Goal: Task Accomplishment & Management: Use online tool/utility

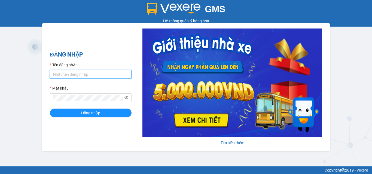
click at [84, 74] on input "Tên đăng nhập" at bounding box center [91, 74] width 82 height 9
type input "hanh.lienhung"
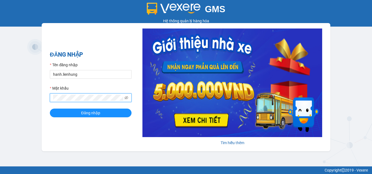
click at [50, 109] on button "Đăng nhập" at bounding box center [91, 113] width 82 height 9
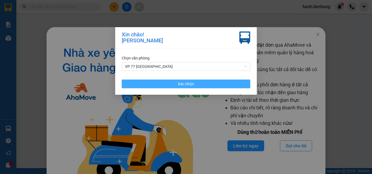
click at [238, 84] on button "Xác nhận" at bounding box center [186, 84] width 128 height 9
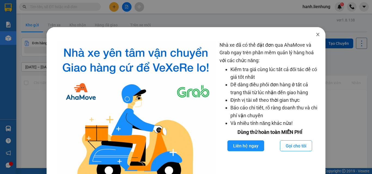
click at [315, 36] on icon "close" at bounding box center [317, 34] width 4 height 4
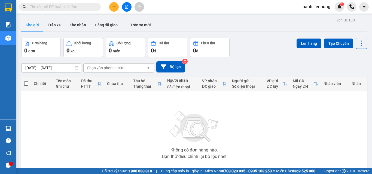
click at [126, 8] on icon "file-add" at bounding box center [127, 7] width 4 height 4
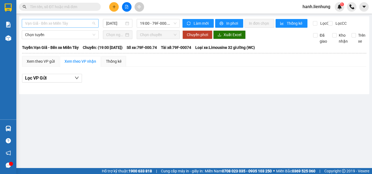
click at [61, 24] on span "Vạn Giã - Bến xe Miền Tây" at bounding box center [60, 23] width 70 height 8
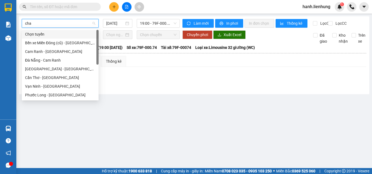
type input "chau"
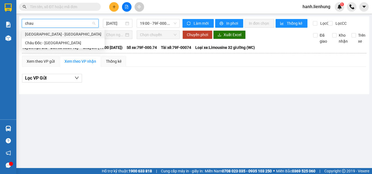
click at [60, 34] on div "[GEOGRAPHIC_DATA] - [GEOGRAPHIC_DATA]" at bounding box center [63, 34] width 76 height 6
type input "[DATE]"
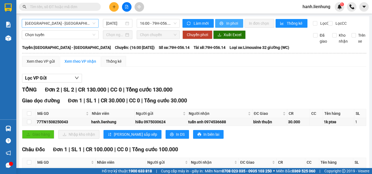
click at [232, 22] on span "In phơi" at bounding box center [232, 23] width 13 height 6
click at [84, 4] on input "text" at bounding box center [62, 7] width 64 height 6
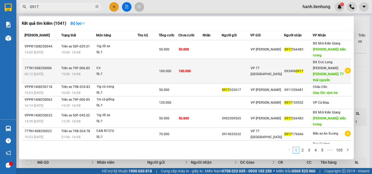
type input "0917"
click at [202, 73] on td "100.000" at bounding box center [190, 71] width 24 height 25
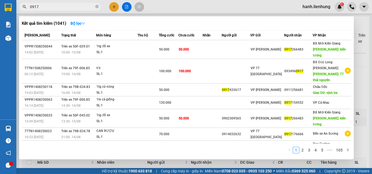
click at [204, 73] on main "[GEOGRAPHIC_DATA] - [GEOGRAPHIC_DATA] [DATE] 16:00 - 79H-056.14 Làm mới In phơi…" at bounding box center [186, 84] width 372 height 168
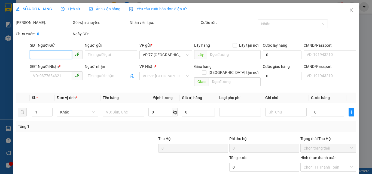
type input "0934960917"
type input "77 [GEOGRAPHIC_DATA]"
type input "100.000"
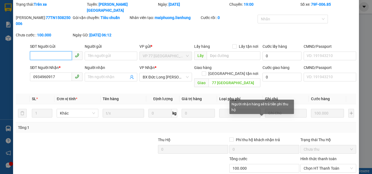
scroll to position [35, 0]
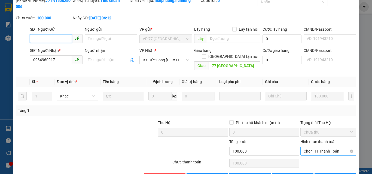
click at [326, 147] on span "Chọn HT Thanh Toán" at bounding box center [327, 151] width 49 height 8
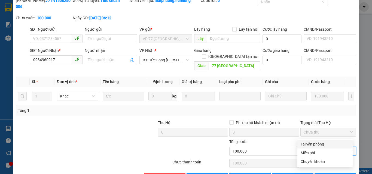
click at [323, 146] on div "Tại văn phòng" at bounding box center [324, 144] width 49 height 6
type input "0"
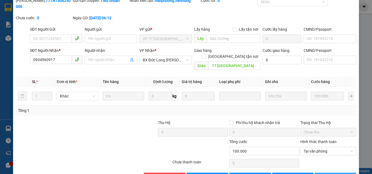
click at [327, 173] on button "[PERSON_NAME] và In" at bounding box center [335, 177] width 42 height 9
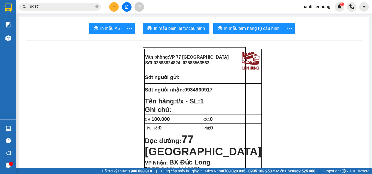
click at [55, 6] on input "0917" at bounding box center [62, 7] width 64 height 6
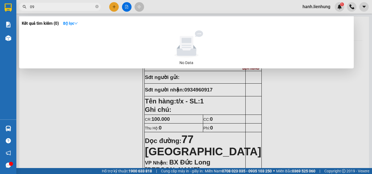
type input "0"
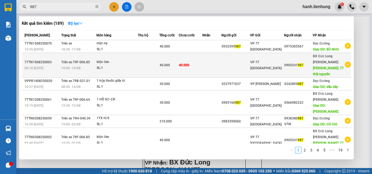
type input "987"
click at [202, 73] on td "40.000" at bounding box center [189, 65] width 23 height 25
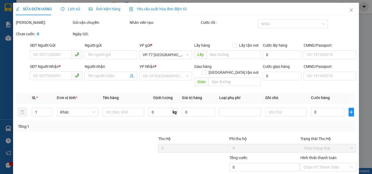
type input "0905241987"
type input "77 [GEOGRAPHIC_DATA]"
type input "40.000"
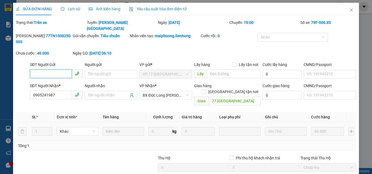
scroll to position [35, 0]
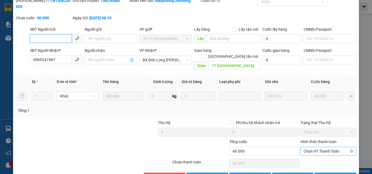
click at [320, 147] on span "Chọn HT Thanh Toán" at bounding box center [327, 151] width 49 height 8
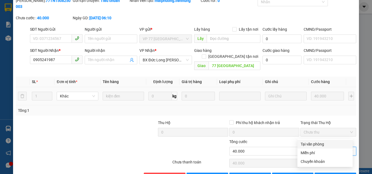
click at [320, 144] on div "Tại văn phòng" at bounding box center [324, 144] width 49 height 6
type input "0"
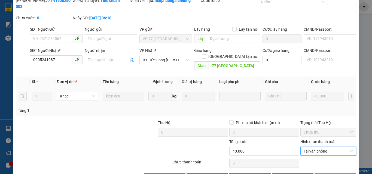
click at [329, 174] on span "[PERSON_NAME] và In" at bounding box center [344, 177] width 38 height 6
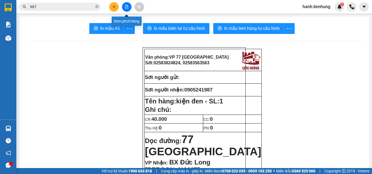
click at [128, 6] on icon "file-add" at bounding box center [126, 7] width 3 height 4
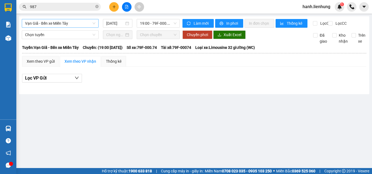
click at [63, 24] on span "Vạn Giã - Bến xe Miền Tây" at bounding box center [60, 23] width 70 height 8
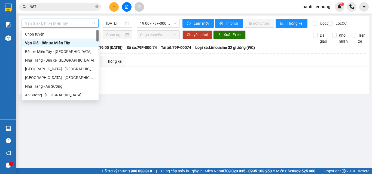
type input "v"
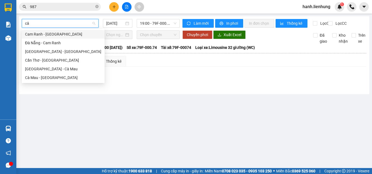
type input "cân"
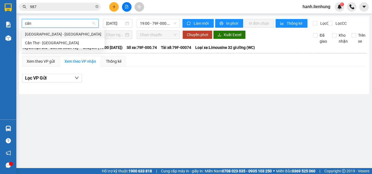
click at [60, 35] on div "[GEOGRAPHIC_DATA] - [GEOGRAPHIC_DATA]" at bounding box center [63, 34] width 76 height 6
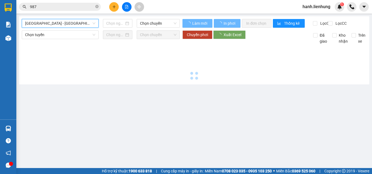
type input "[DATE]"
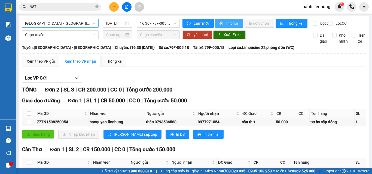
click at [226, 21] on span "In phơi" at bounding box center [232, 23] width 13 height 6
click at [285, 89] on div "Lọc VP Gửi TỔNG Đơn 2 | SL 3 | CR 200.000 | CC 0 | Tổng cước 200.000 Giao dọc …" at bounding box center [194, 133] width 344 height 124
